Goal: Communication & Community: Participate in discussion

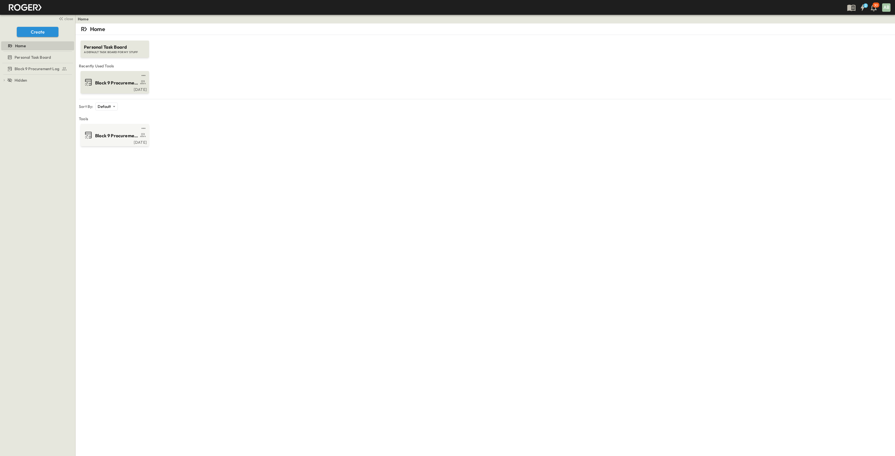
click at [112, 80] on span "Block 9 Procurement Log" at bounding box center [116, 83] width 43 height 6
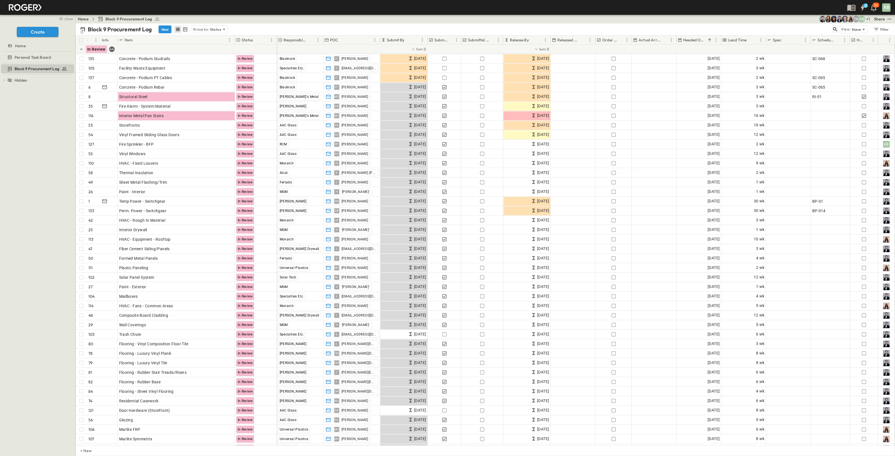
click at [836, 29] on icon "button" at bounding box center [835, 30] width 6 height 6
type input "*****"
